Goal: Task Accomplishment & Management: Use online tool/utility

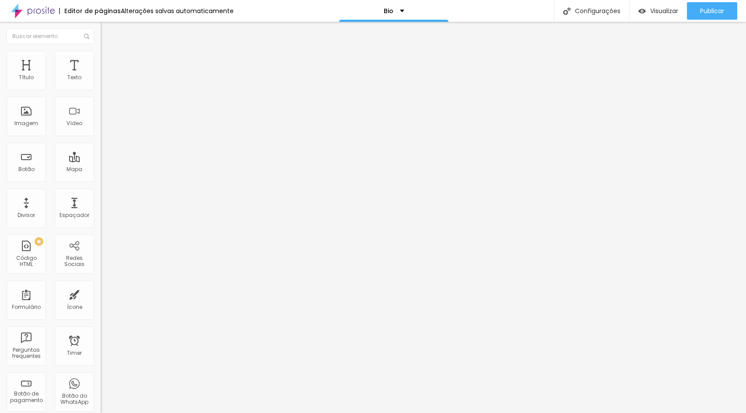
click at [101, 82] on input "Fale conosco via WhatsApp 📲" at bounding box center [153, 77] width 105 height 9
paste input "Organize sua empresa e aumente sua lucratividade"
type input "Workshop: Organize sua empresa e aumente sua lucratividade"
click at [101, 178] on input "[URL][DOMAIN_NAME]" at bounding box center [153, 175] width 105 height 9
paste input "[DOMAIN_NAME][URL]"
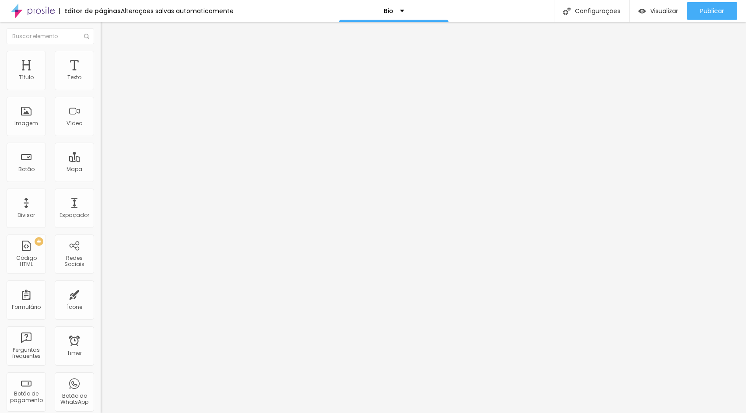
scroll to position [0, 147]
type input "[URL][DOMAIN_NAME]"
click at [101, 241] on div "Editar Botão Conteúdo Estilo Avançado Texto Workshop: Organize sua empresa e au…" at bounding box center [151, 217] width 101 height 391
click at [101, 82] on input "Workshop: Organize sua empresa e aumente sua lucratividade" at bounding box center [153, 77] width 105 height 9
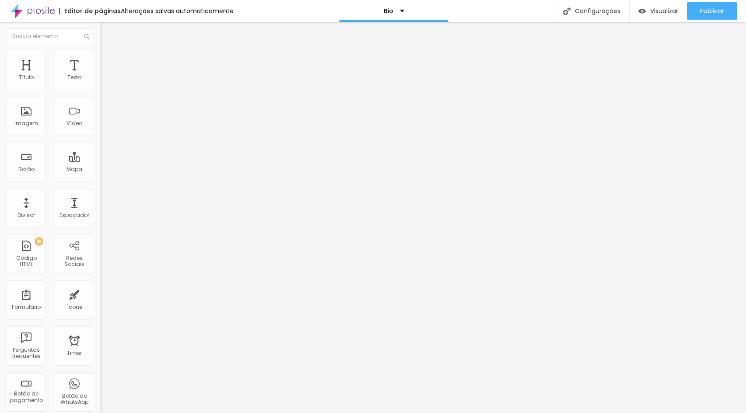
paste input "sua empresa mais organizada e lucrativa"
type input "Workshop sua empresa mais organizada e lucrativa"
click at [699, 12] on button "Publicar" at bounding box center [712, 10] width 50 height 17
click at [709, 12] on span "Publicar" at bounding box center [712, 10] width 24 height 7
